Goal: Information Seeking & Learning: Find specific fact

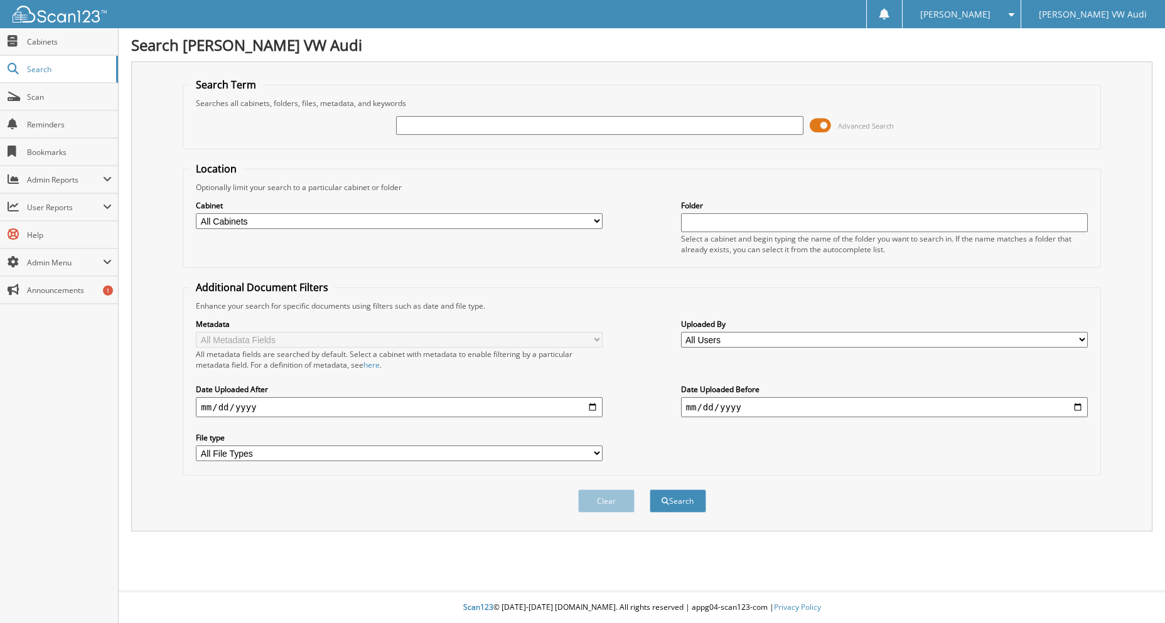
click at [479, 128] on input "text" at bounding box center [599, 125] width 407 height 19
type input "[DATE]"
click at [650, 490] on button "Search" at bounding box center [678, 501] width 57 height 23
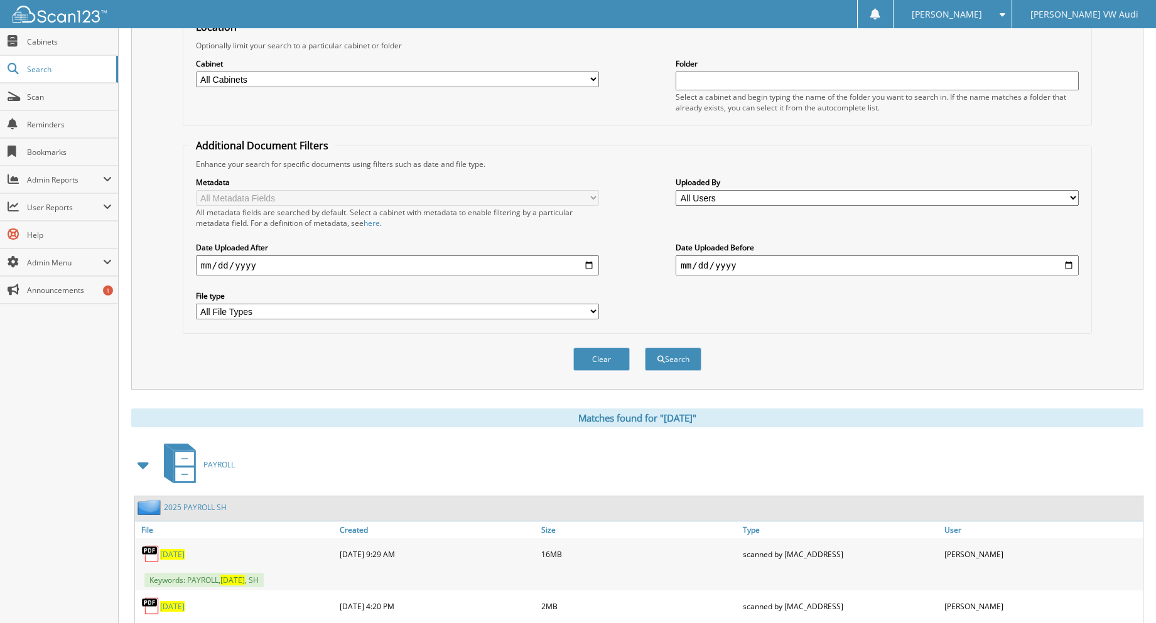
scroll to position [302, 0]
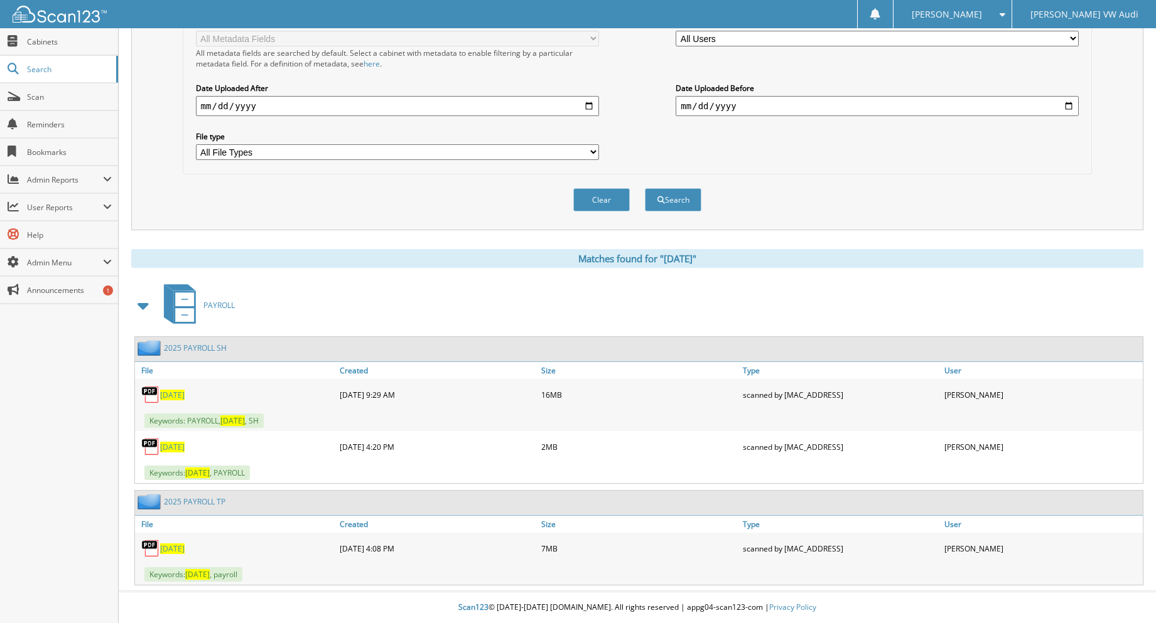
click at [178, 392] on span "01.16.2025" at bounding box center [172, 395] width 24 height 11
drag, startPoint x: 834, startPoint y: 127, endPoint x: 853, endPoint y: 142, distance: 24.2
click at [150, 397] on img at bounding box center [150, 395] width 19 height 19
click at [164, 399] on span "[DATE]" at bounding box center [172, 395] width 24 height 11
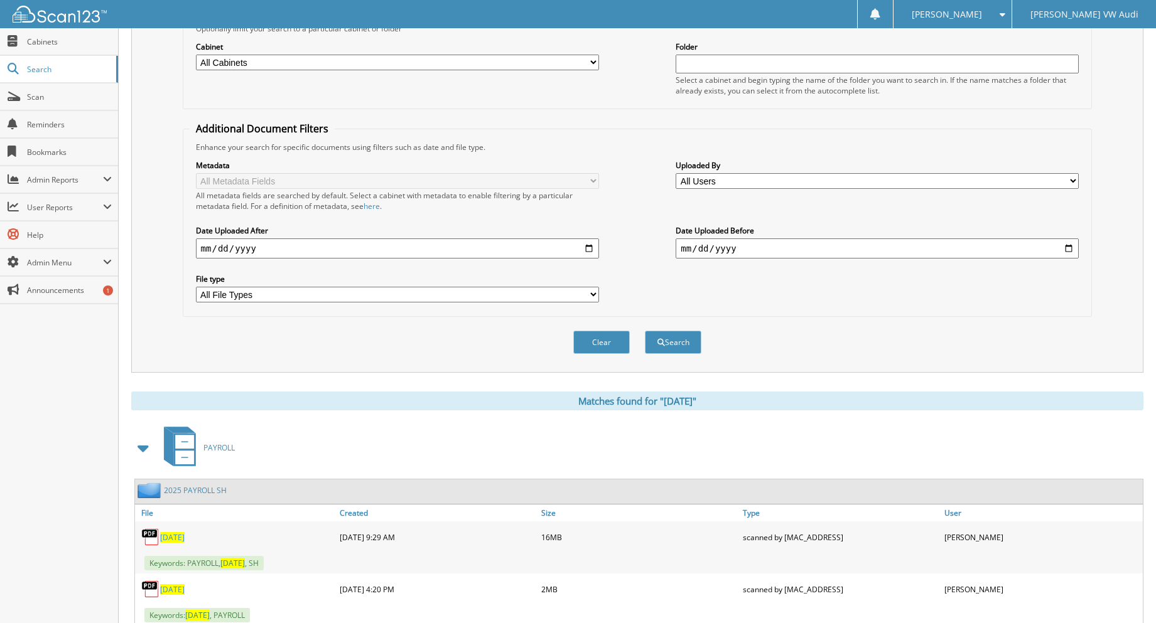
scroll to position [0, 0]
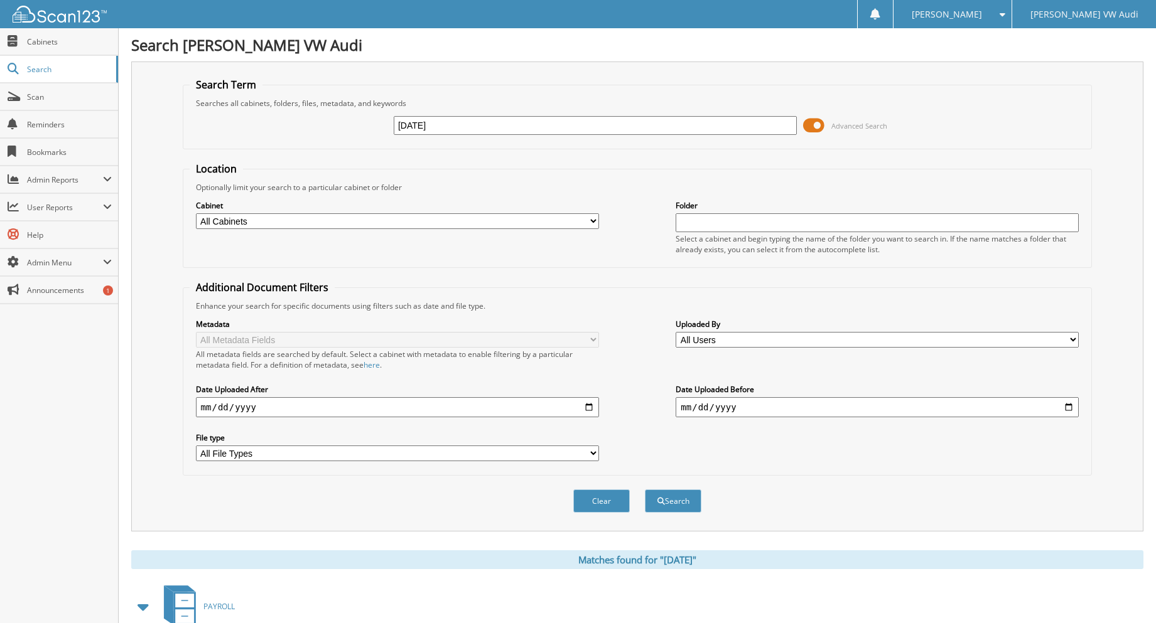
click at [451, 121] on input "[DATE]" at bounding box center [595, 125] width 403 height 19
type input "DEC2024"
click at [645, 490] on button "Search" at bounding box center [673, 501] width 57 height 23
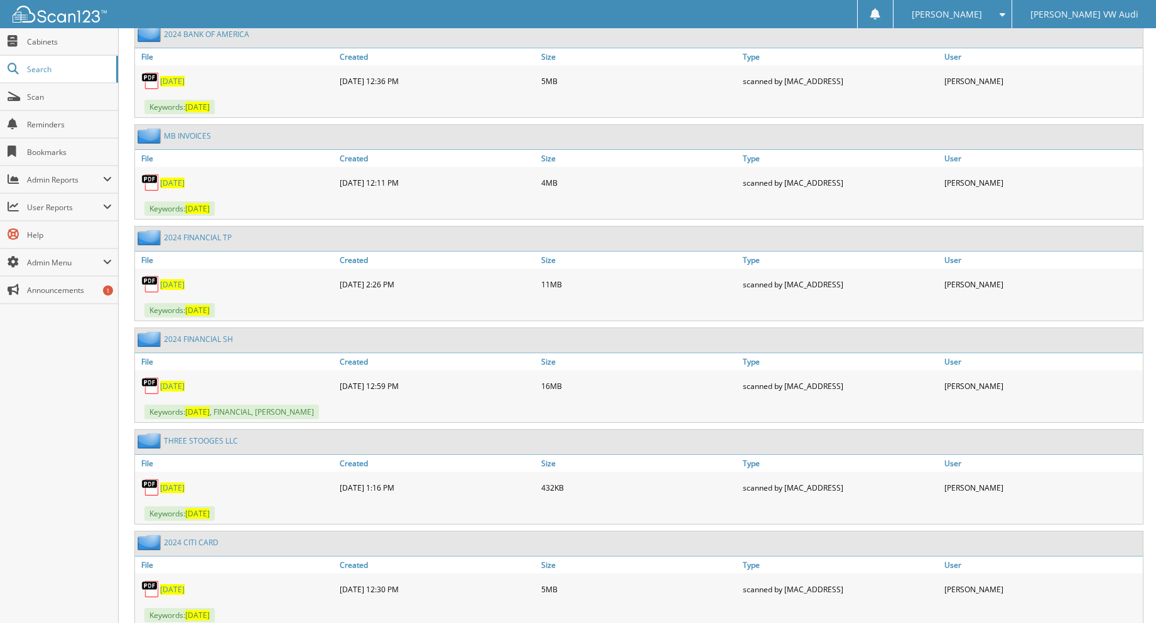
scroll to position [879, 0]
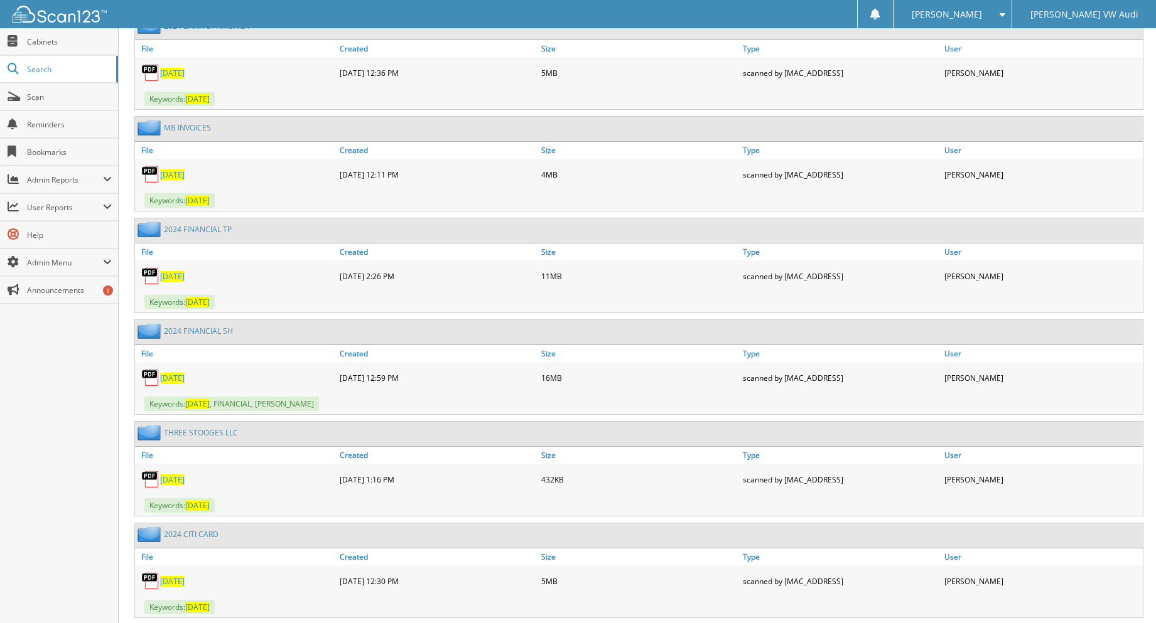
click at [173, 377] on span "[DATE]" at bounding box center [172, 378] width 24 height 11
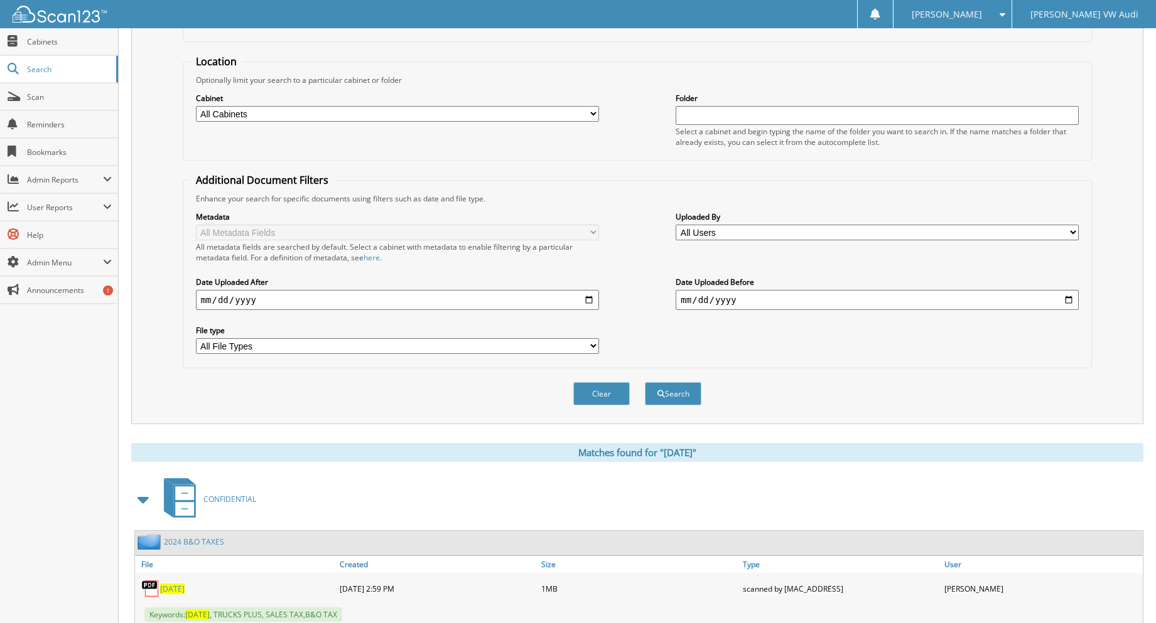
scroll to position [0, 0]
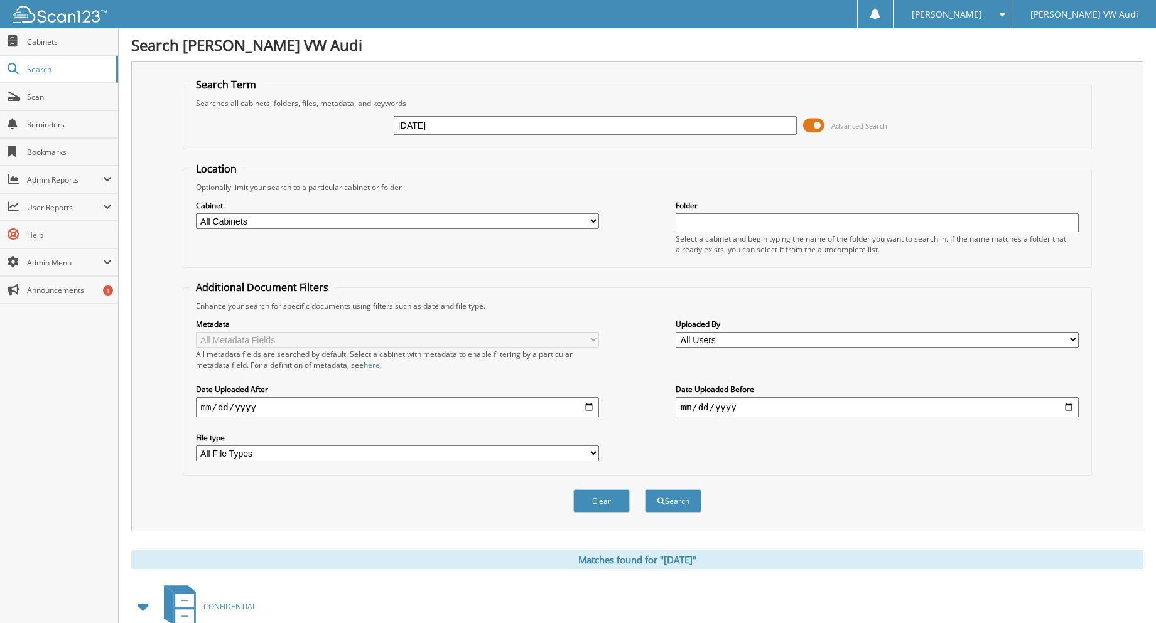
click at [465, 122] on input "DEC2024" at bounding box center [595, 125] width 403 height 19
type input "01.10.2025"
click at [645, 490] on button "Search" at bounding box center [673, 501] width 57 height 23
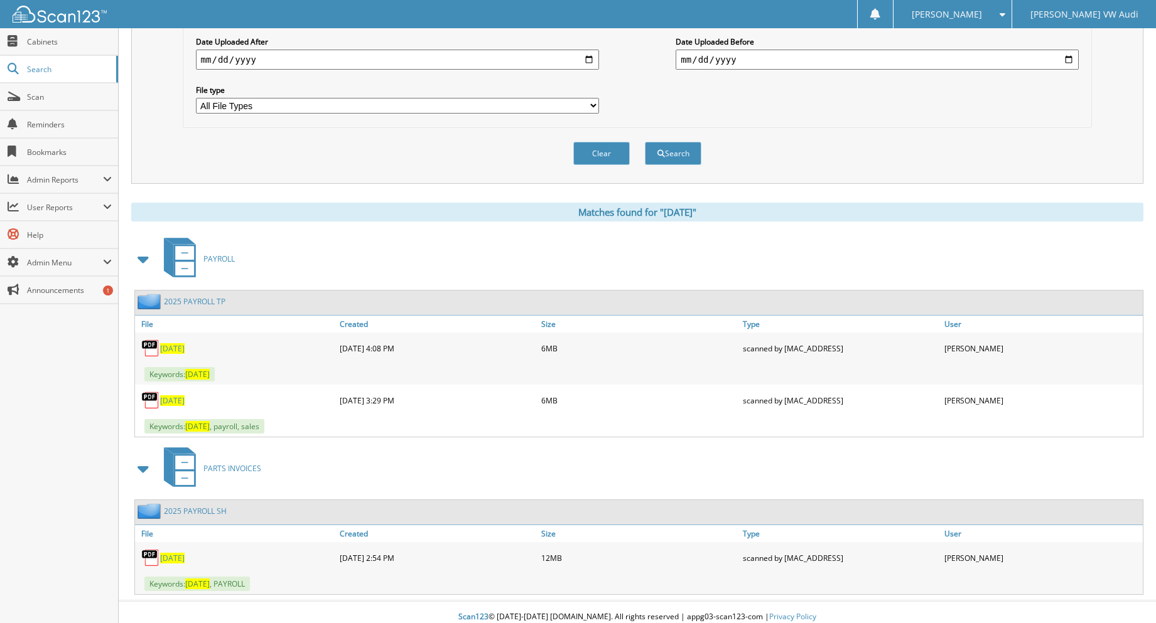
scroll to position [358, 0]
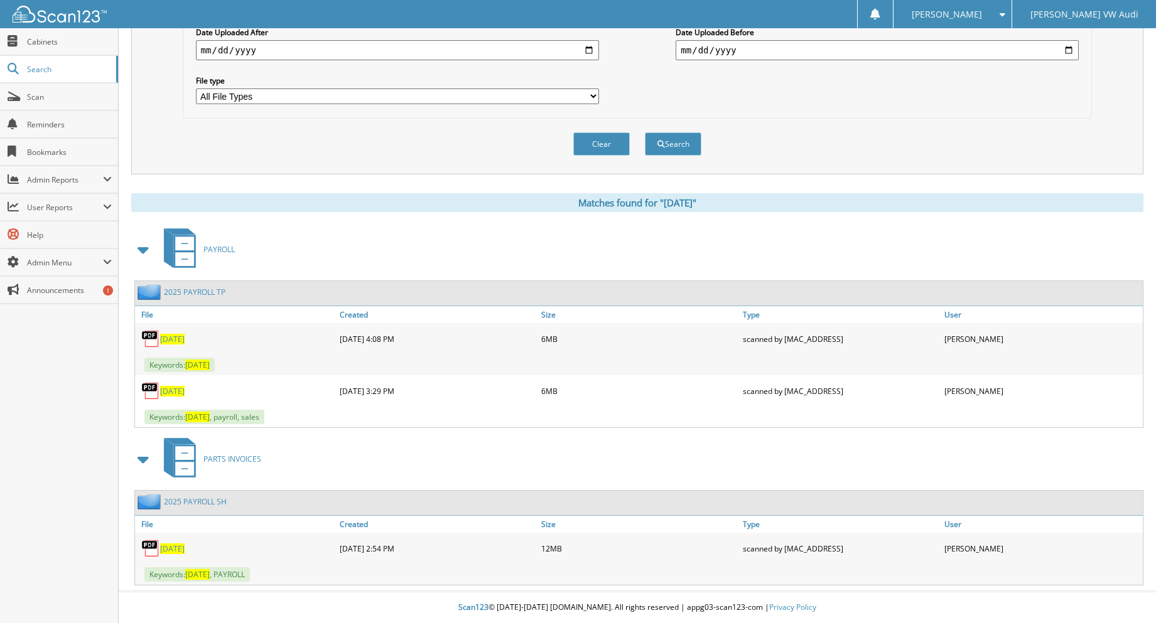
click at [175, 544] on span "[DATE]" at bounding box center [172, 549] width 24 height 11
